Goal: Find specific page/section: Find specific page/section

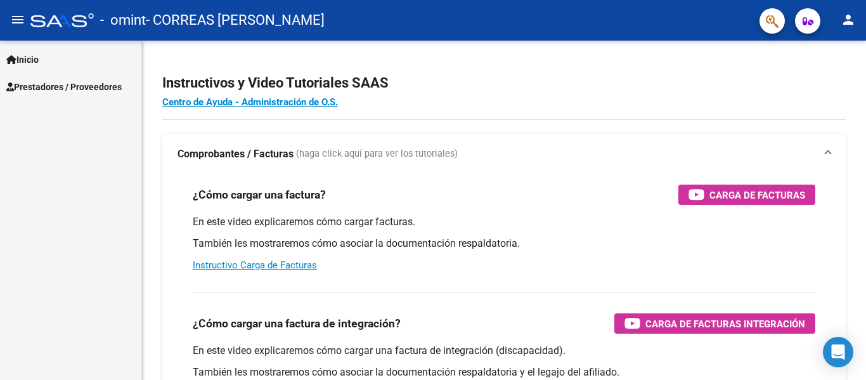
click at [42, 86] on span "Prestadores / Proveedores" at bounding box center [63, 87] width 115 height 14
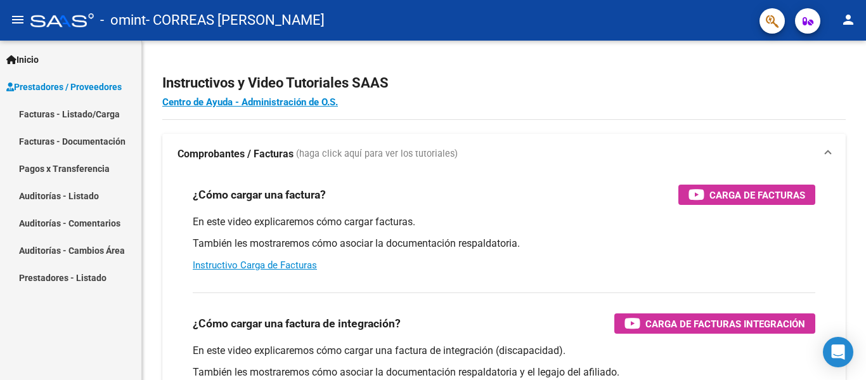
click at [120, 116] on link "Facturas - Listado/Carga" at bounding box center [70, 113] width 141 height 27
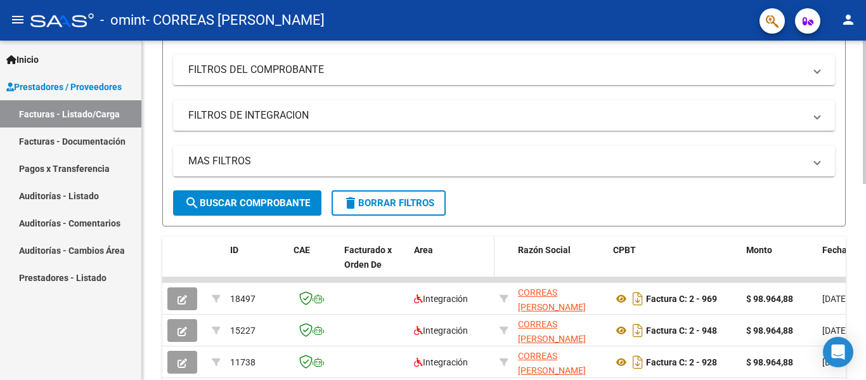
scroll to position [380, 0]
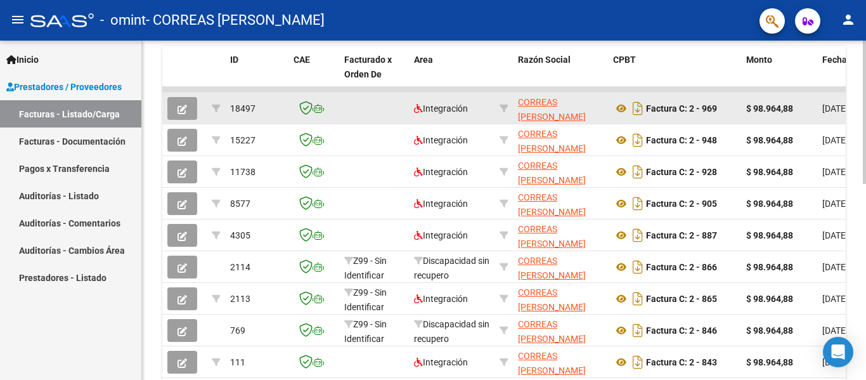
drag, startPoint x: 777, startPoint y: 91, endPoint x: 842, endPoint y: 101, distance: 65.5
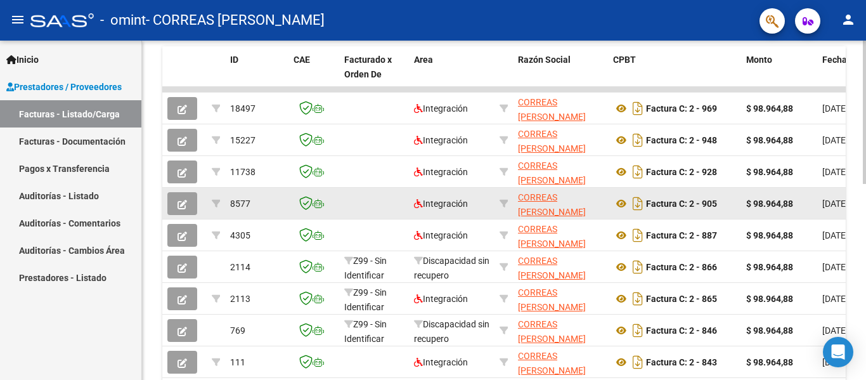
scroll to position [465, 0]
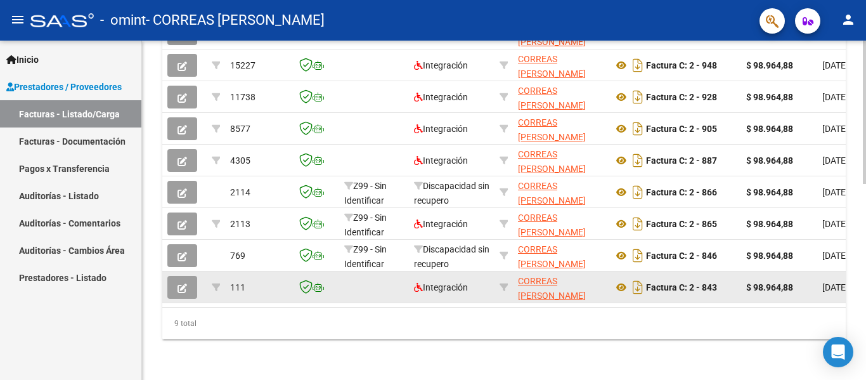
drag, startPoint x: 269, startPoint y: 309, endPoint x: 340, endPoint y: 290, distance: 73.9
click at [364, 291] on div "ID CAE Facturado x Orden De Area Razón Social CPBT Monto Fecha Cpbt Días desde …" at bounding box center [503, 154] width 683 height 367
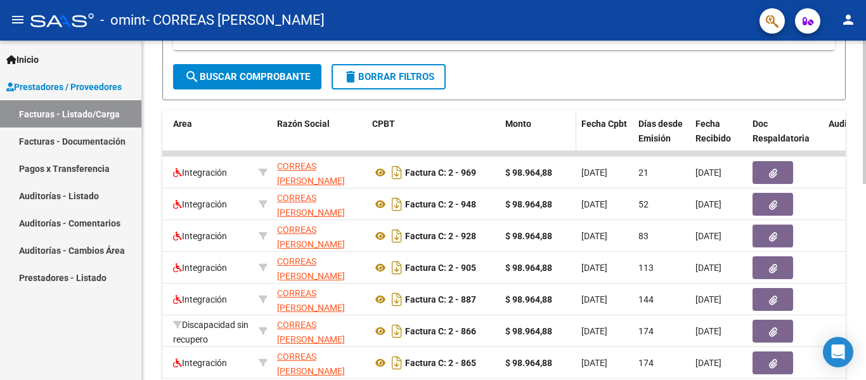
scroll to position [338, 0]
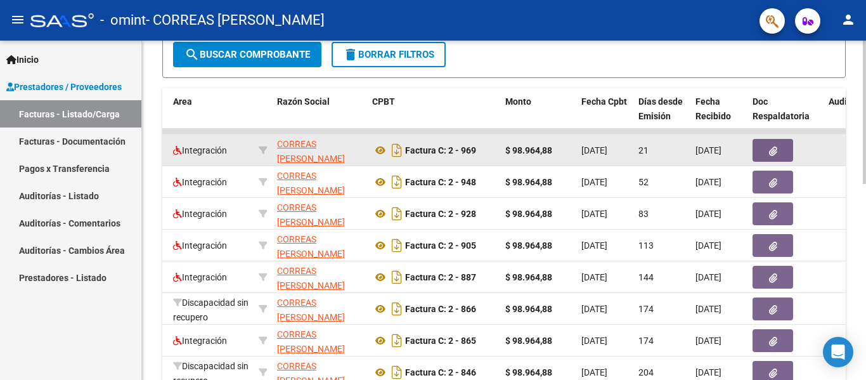
drag, startPoint x: 735, startPoint y: 136, endPoint x: 482, endPoint y: 152, distance: 253.3
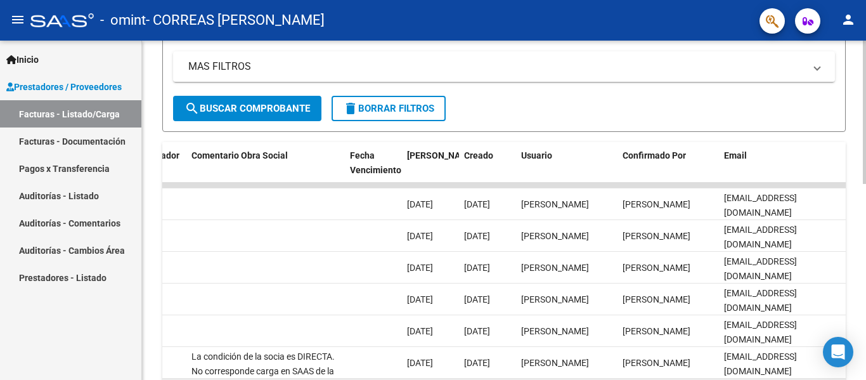
scroll to position [275, 0]
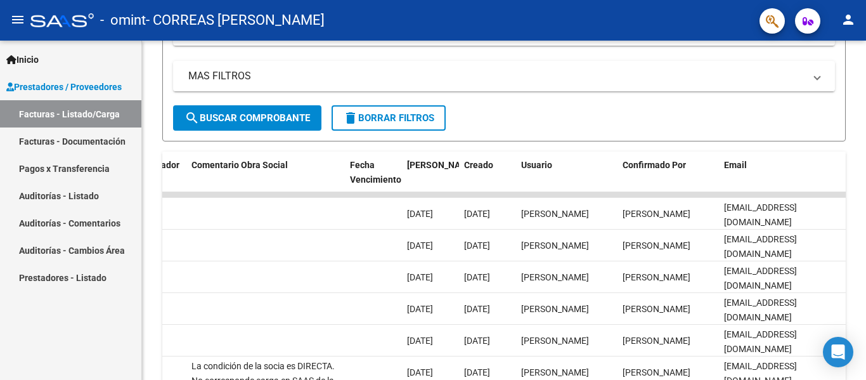
click at [86, 178] on link "Pagos x Transferencia" at bounding box center [70, 168] width 141 height 27
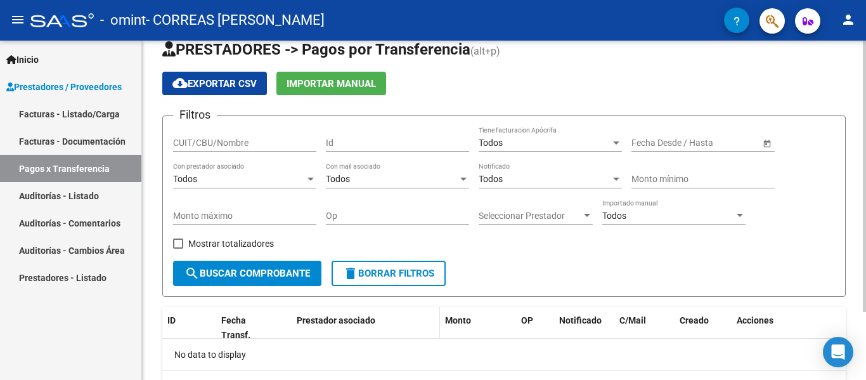
scroll to position [85, 0]
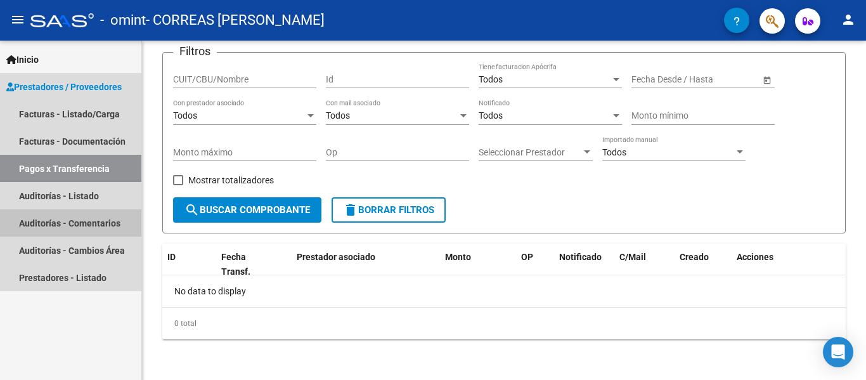
click at [73, 226] on link "Auditorías - Comentarios" at bounding box center [70, 222] width 141 height 27
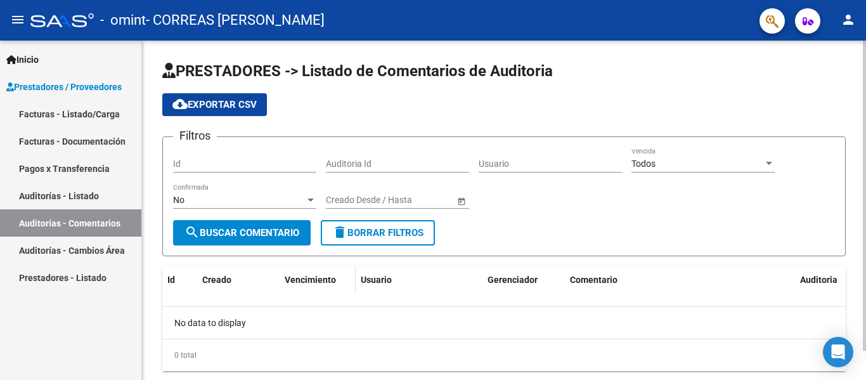
scroll to position [32, 0]
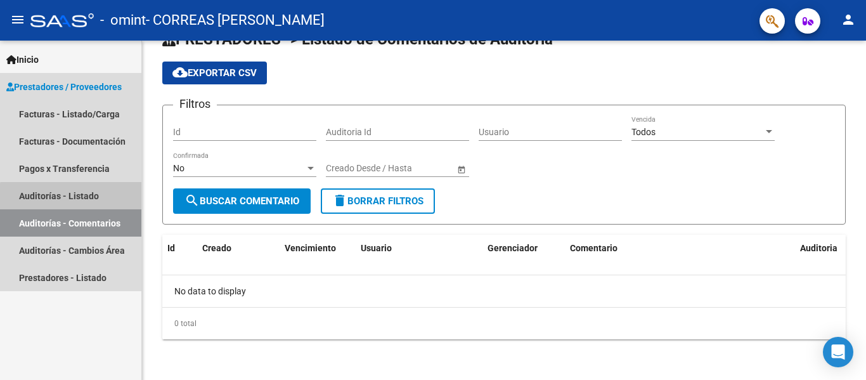
click at [106, 204] on link "Auditorías - Listado" at bounding box center [70, 195] width 141 height 27
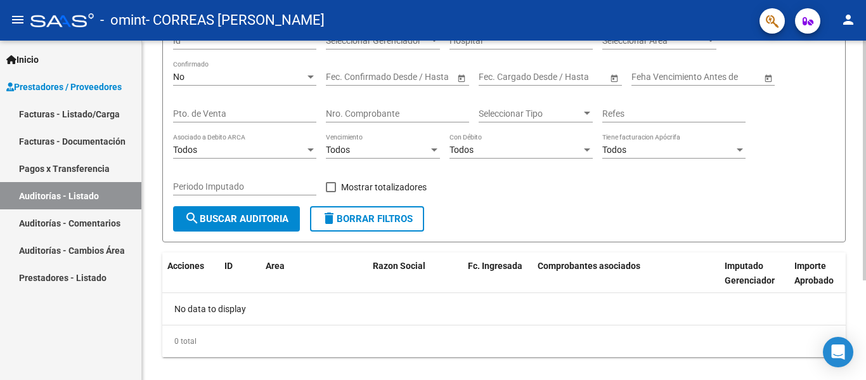
scroll to position [141, 0]
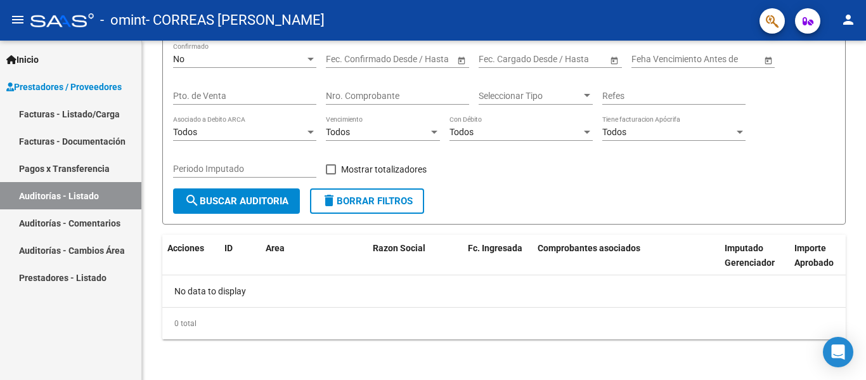
click at [80, 269] on link "Prestadores - Listado" at bounding box center [70, 277] width 141 height 27
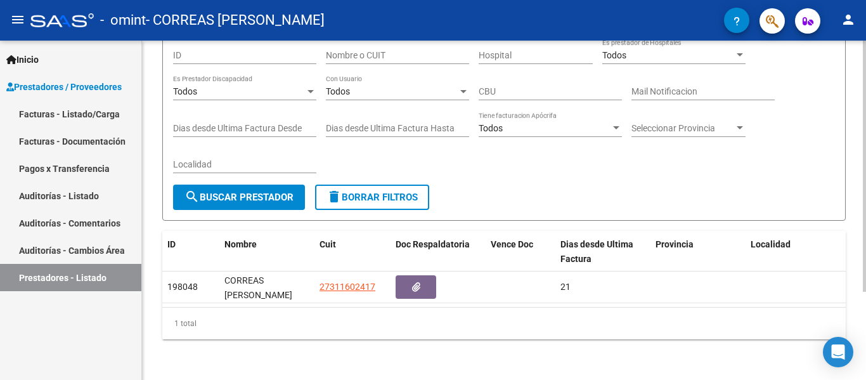
scroll to position [118, 0]
